Goal: Use online tool/utility: Utilize a website feature to perform a specific function

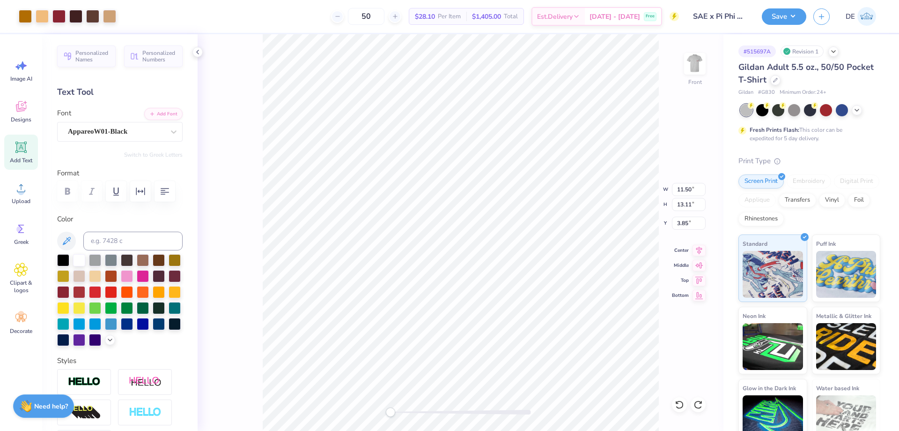
type input "11.50"
type input "13.11"
type input "3.85"
click at [85, 337] on div at bounding box center [79, 339] width 12 height 12
type input "4.00"
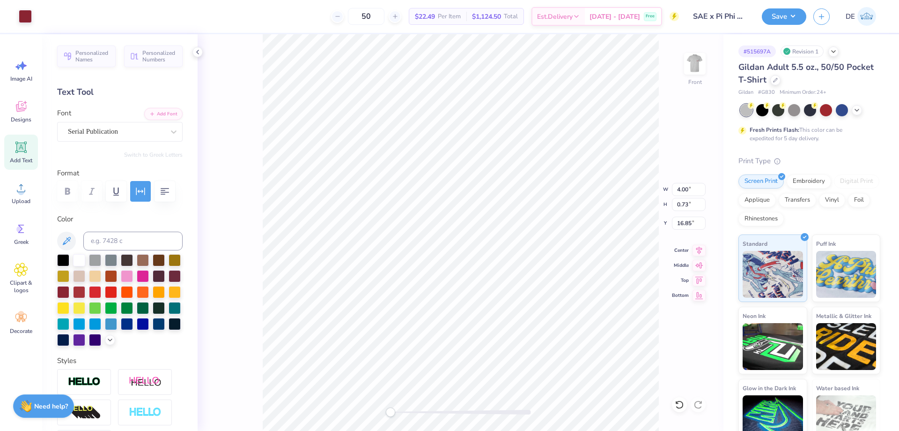
type input "0.73"
type input "16.85"
click at [85, 338] on div at bounding box center [79, 339] width 12 height 12
type input "4.00"
type input "0.73"
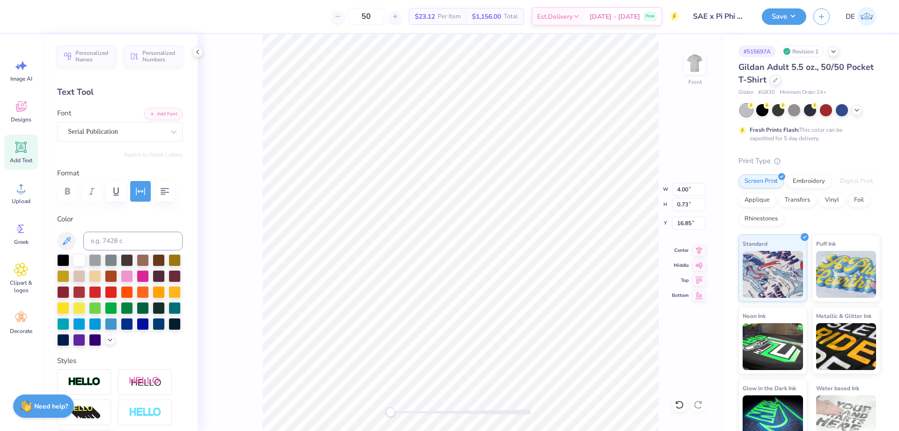
type input "16.85"
click at [85, 334] on div at bounding box center [79, 339] width 12 height 12
click at [17, 193] on icon at bounding box center [21, 188] width 14 height 14
click at [677, 192] on input "15.00" at bounding box center [689, 189] width 34 height 13
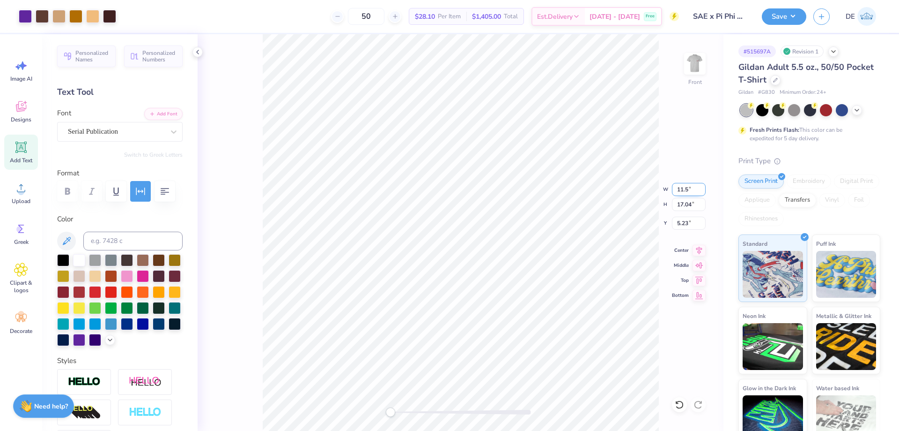
type input "11.5"
click at [634, 190] on div "Front W 11.5 11.5 " H 17.04 17.04 " Y 5.23 5.23 " Center Middle Top Bottom" at bounding box center [461, 232] width 526 height 396
click at [679, 223] on input "7.22" at bounding box center [689, 222] width 34 height 13
type input "3.85"
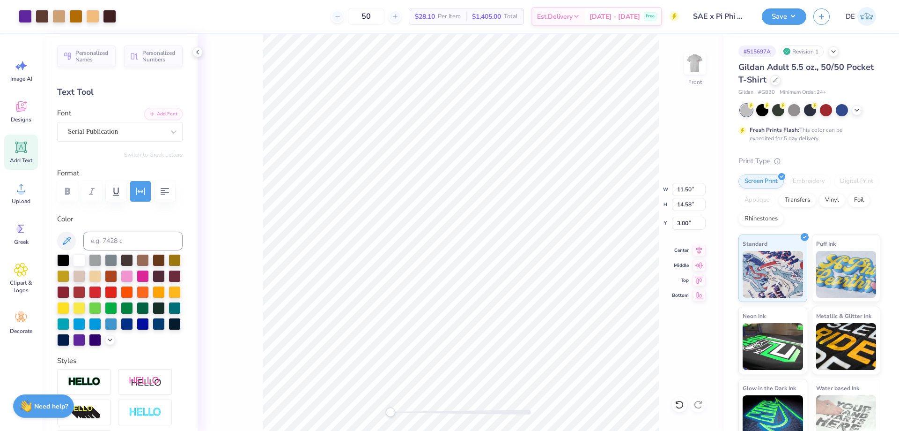
type input "11.50"
type input "14.58"
type input "3.00"
click at [696, 72] on img at bounding box center [694, 63] width 37 height 37
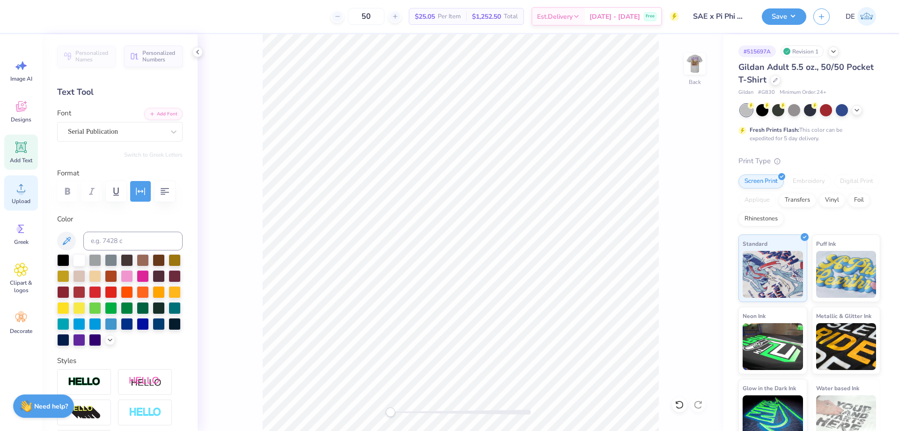
click at [20, 201] on span "Upload" at bounding box center [21, 200] width 19 height 7
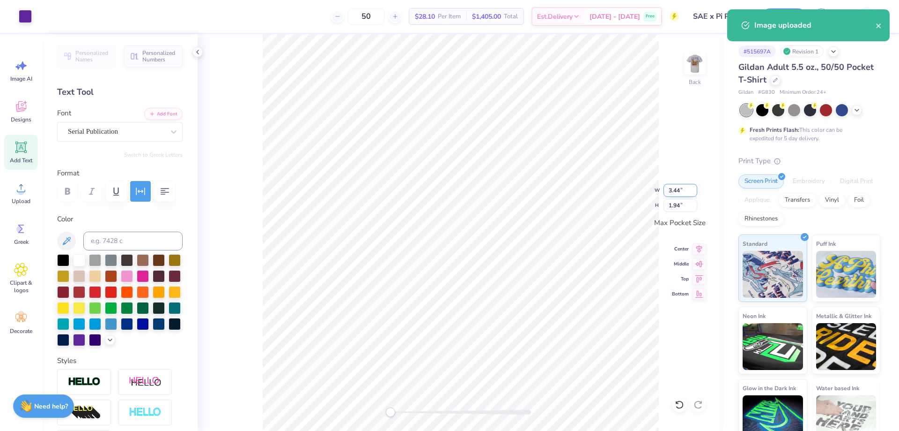
click at [674, 189] on input "3.44" at bounding box center [681, 190] width 34 height 13
type input "3"
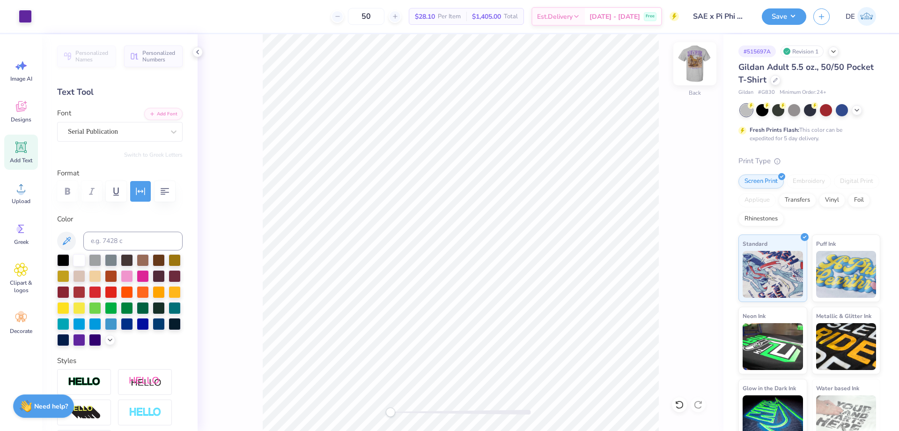
click at [694, 67] on img at bounding box center [694, 63] width 37 height 37
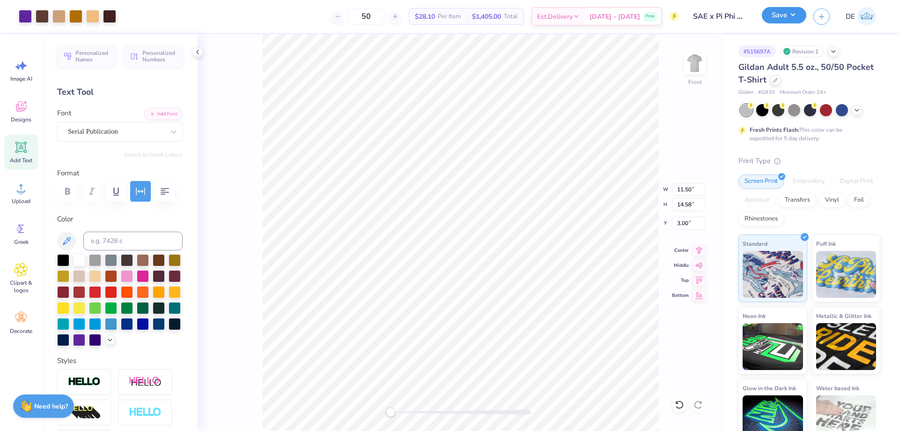
click at [776, 16] on button "Save" at bounding box center [784, 15] width 45 height 16
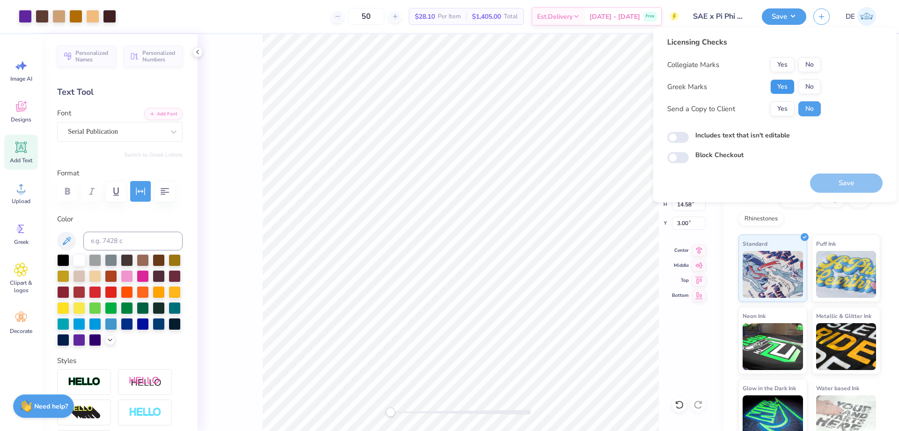
click at [776, 86] on button "Yes" at bounding box center [783, 86] width 24 height 15
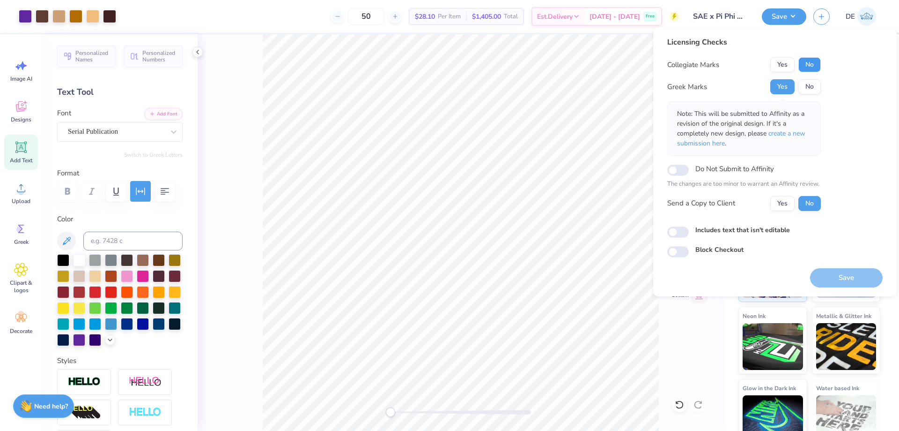
click at [811, 58] on button "No" at bounding box center [810, 64] width 22 height 15
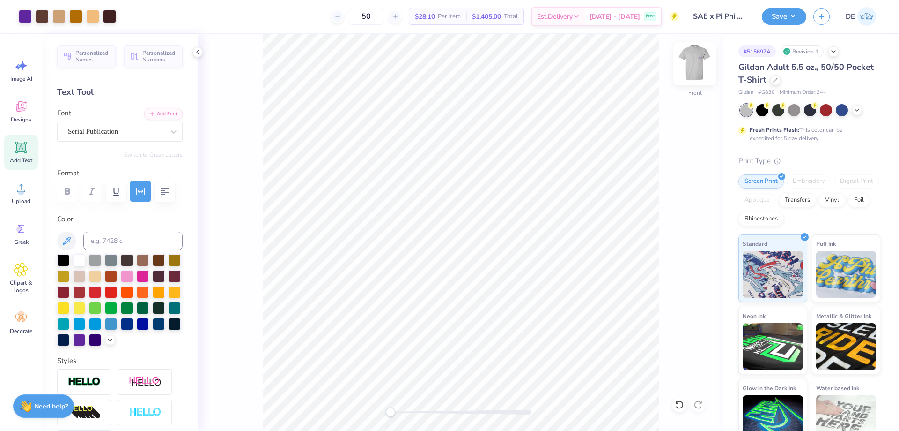
click at [693, 67] on img at bounding box center [694, 63] width 37 height 37
click at [698, 60] on img at bounding box center [694, 63] width 37 height 37
click at [778, 17] on button "Save" at bounding box center [784, 15] width 45 height 16
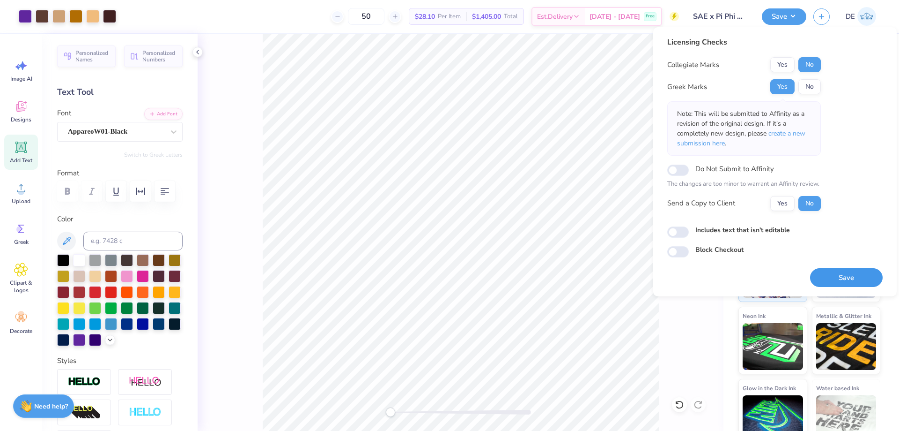
click at [826, 276] on button "Save" at bounding box center [846, 277] width 73 height 19
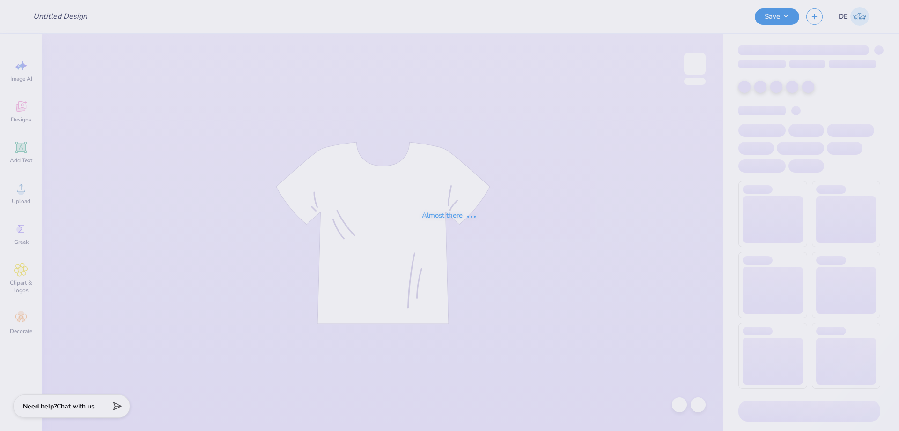
type input "UA Sigma Chi Cage Merch"
